Goal: Navigation & Orientation: Find specific page/section

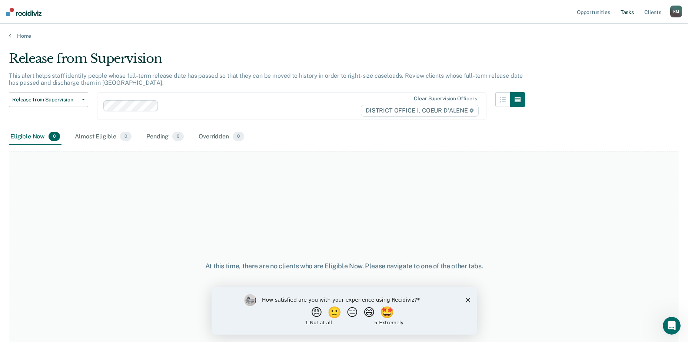
click at [636, 13] on ul "Opportunities Tasks Client s" at bounding box center [622, 12] width 95 height 24
click at [626, 14] on link "Tasks" at bounding box center [627, 12] width 16 height 24
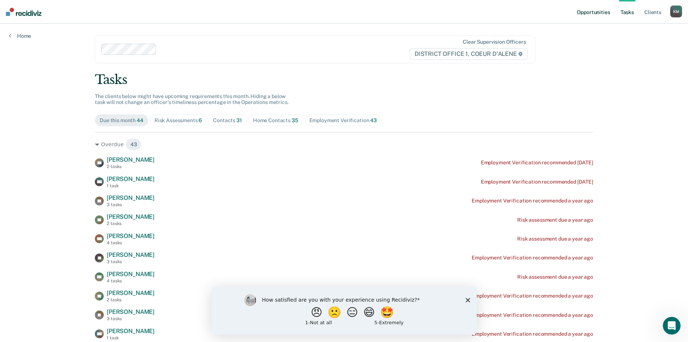
click at [599, 13] on link "Opportunities" at bounding box center [593, 12] width 36 height 24
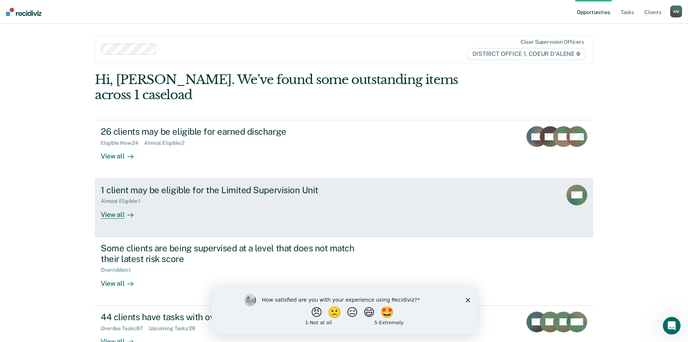
scroll to position [36, 0]
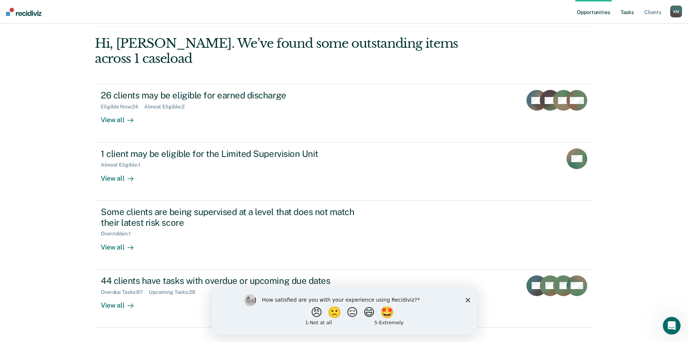
click at [630, 13] on link "Tasks" at bounding box center [627, 12] width 16 height 24
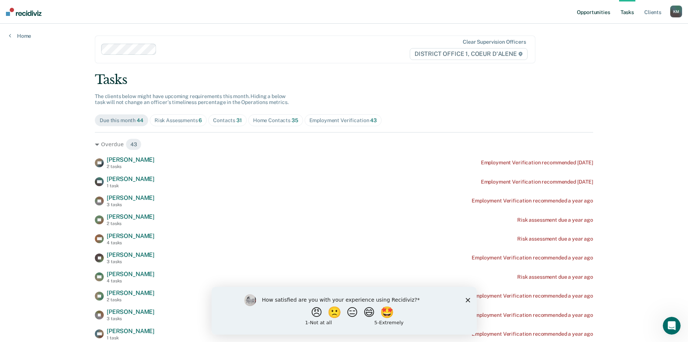
click at [592, 15] on link "Opportunities" at bounding box center [593, 12] width 36 height 24
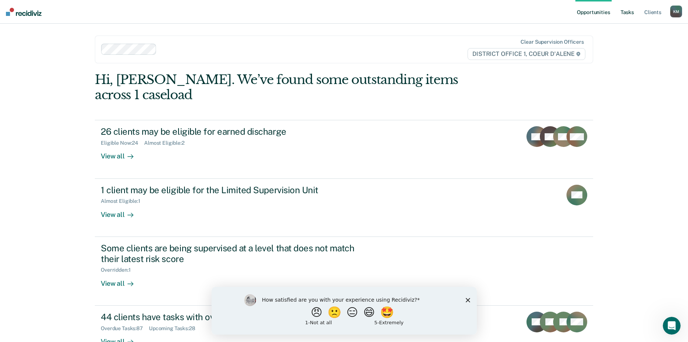
click at [624, 14] on link "Tasks" at bounding box center [627, 12] width 16 height 24
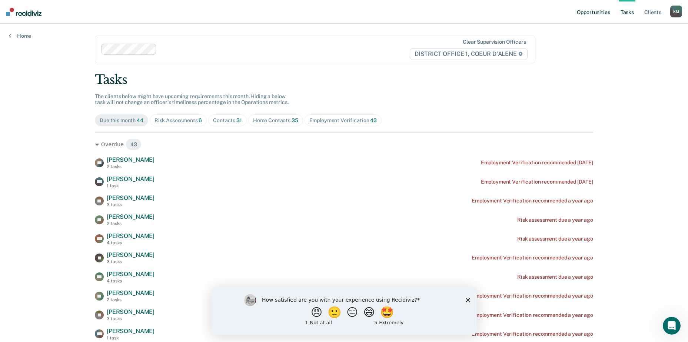
click at [596, 11] on link "Opportunities" at bounding box center [593, 12] width 36 height 24
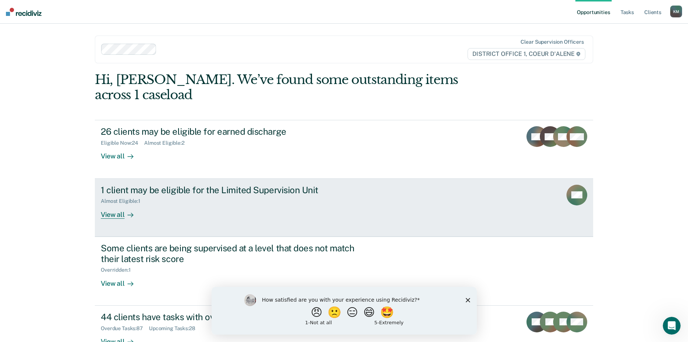
scroll to position [36, 0]
